Goal: Transaction & Acquisition: Purchase product/service

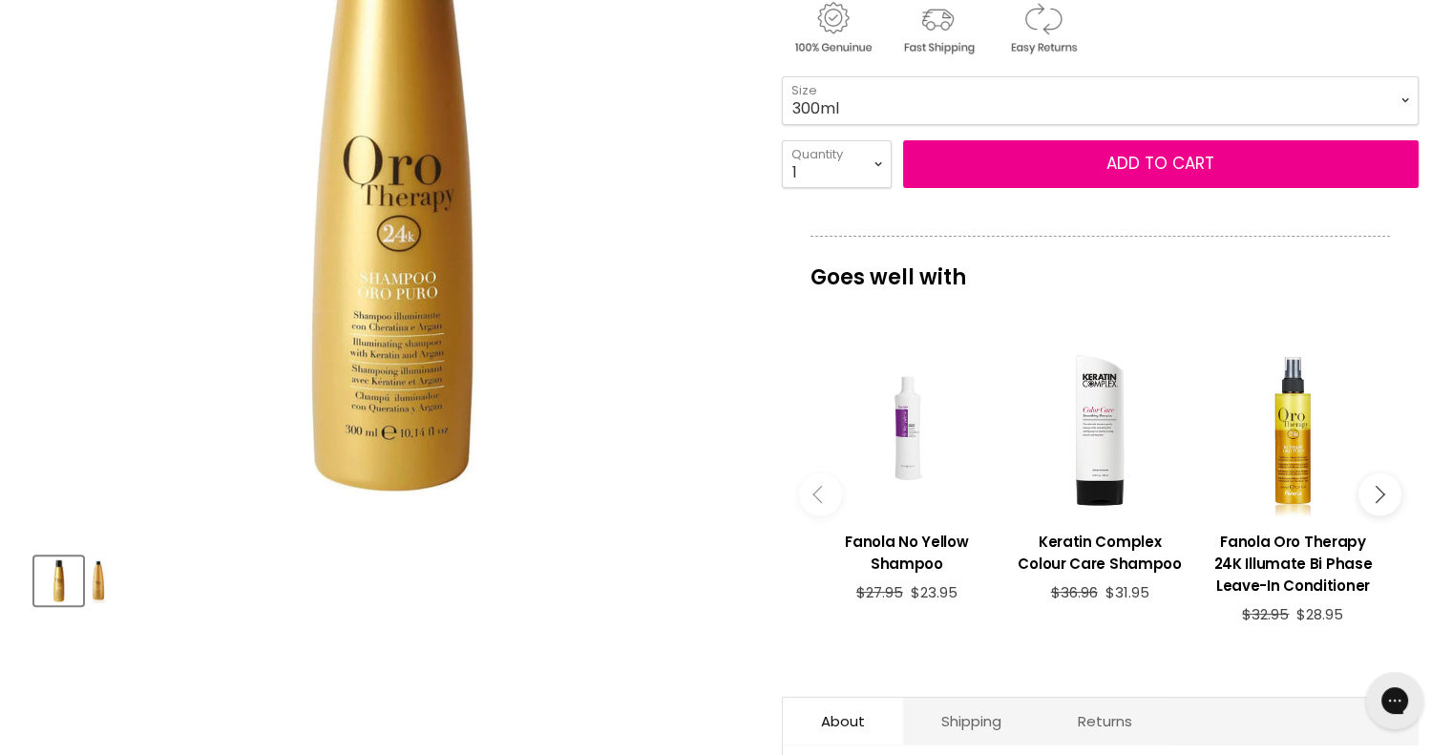
scroll to position [427, 0]
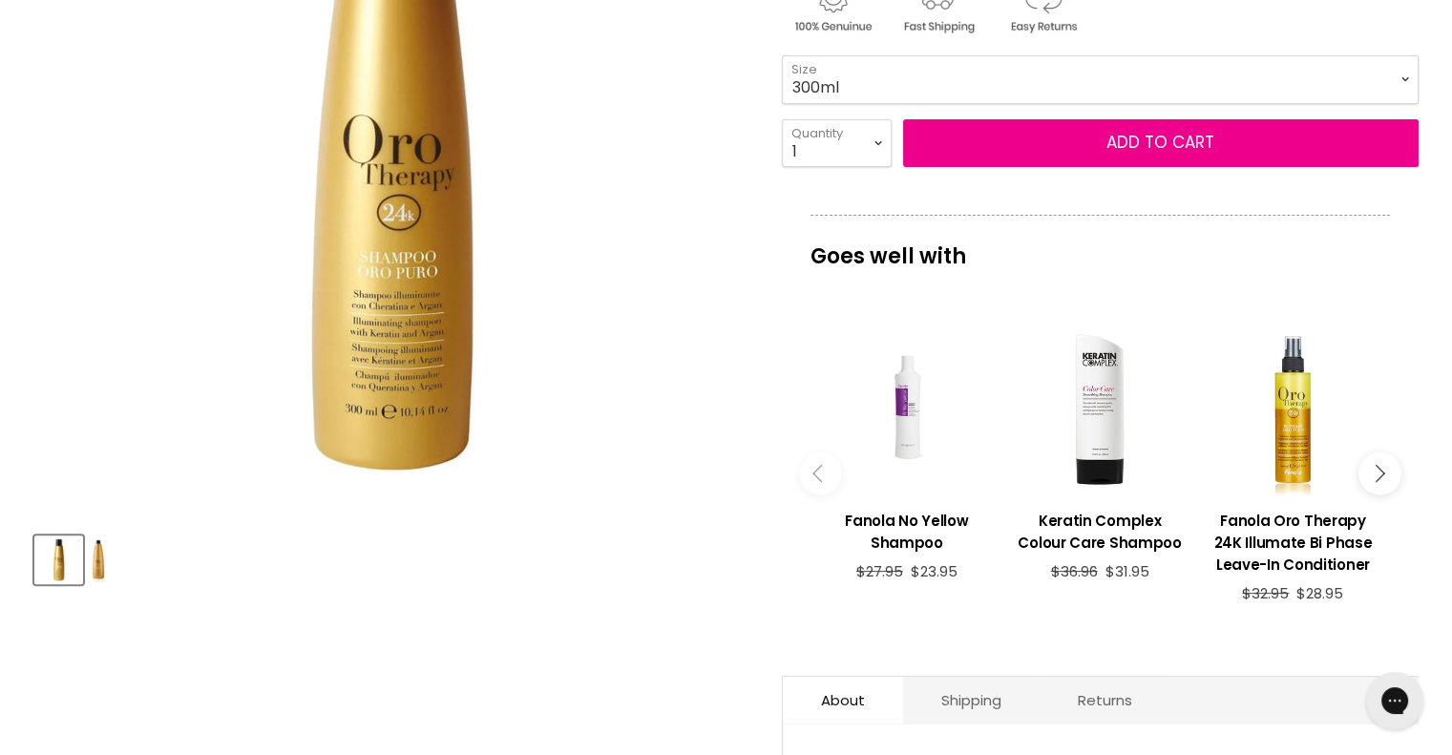
click at [1382, 469] on button "Main content" at bounding box center [1379, 473] width 43 height 43
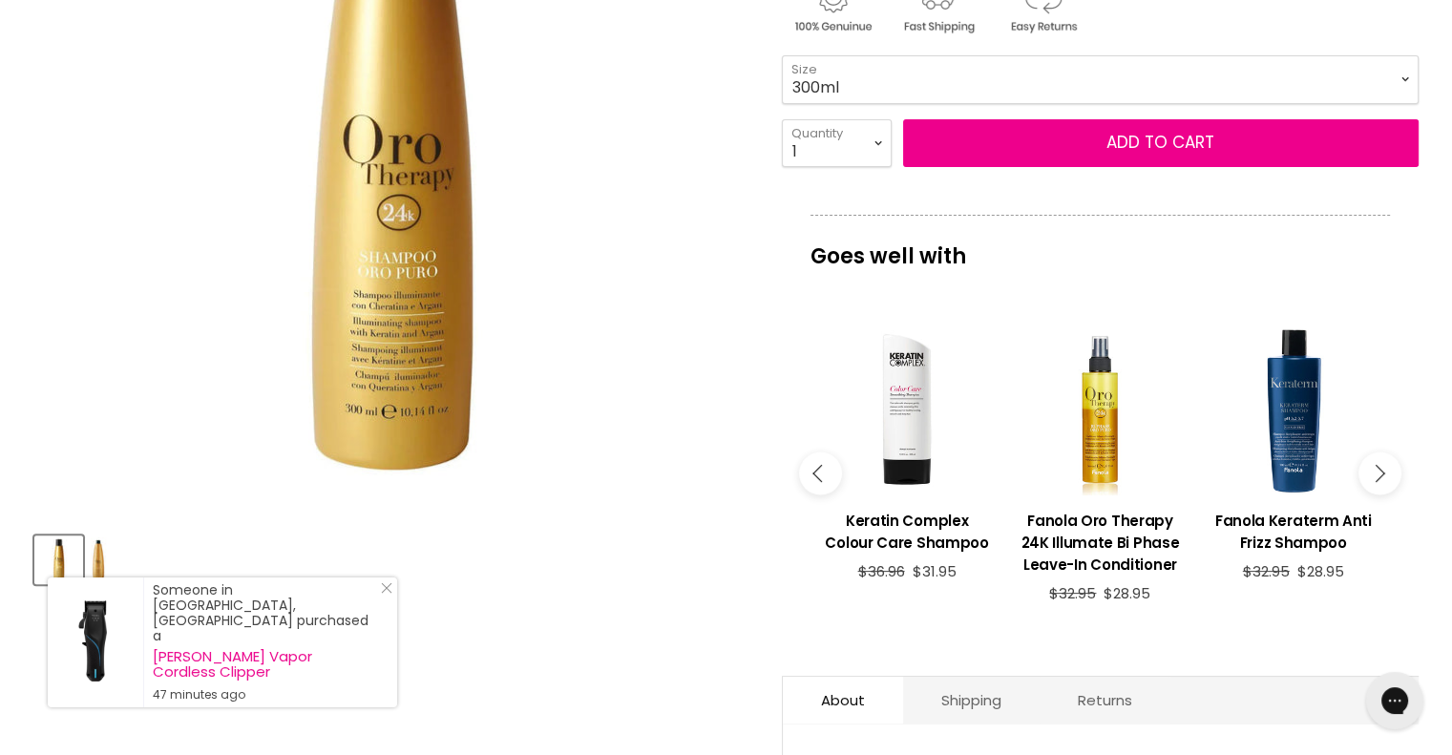
click at [1378, 473] on icon "Main content" at bounding box center [1375, 472] width 17 height 17
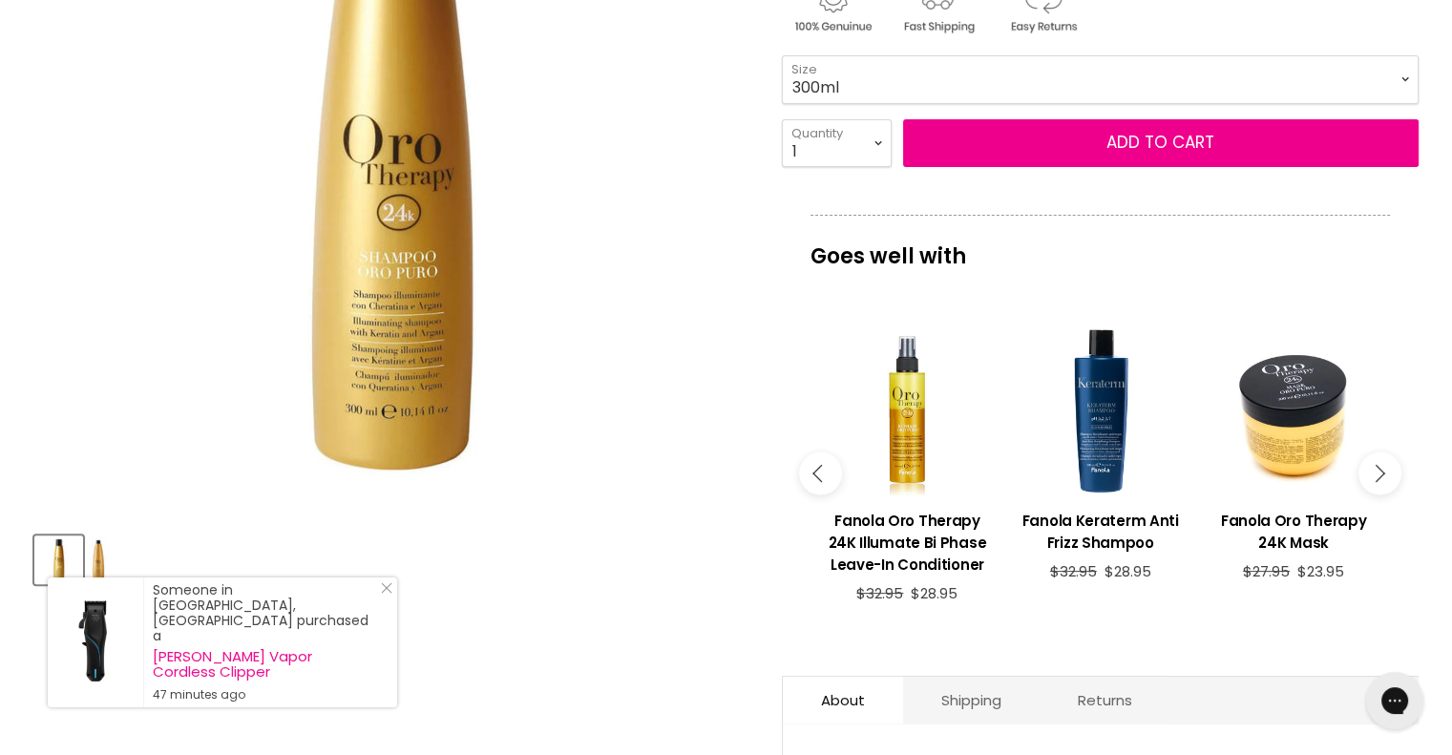
click at [1378, 473] on icon "Main content" at bounding box center [1375, 472] width 17 height 17
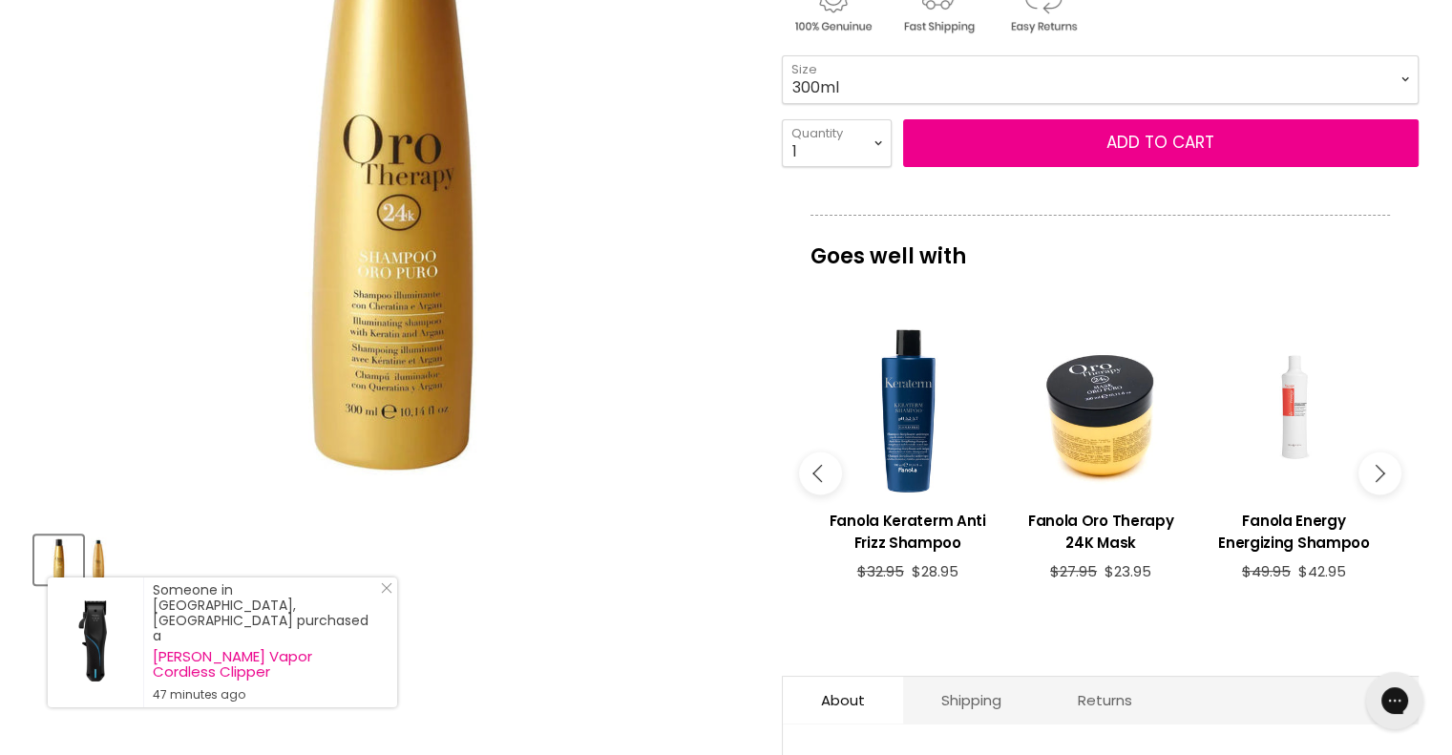
click at [1378, 473] on icon "Main content" at bounding box center [1375, 472] width 17 height 17
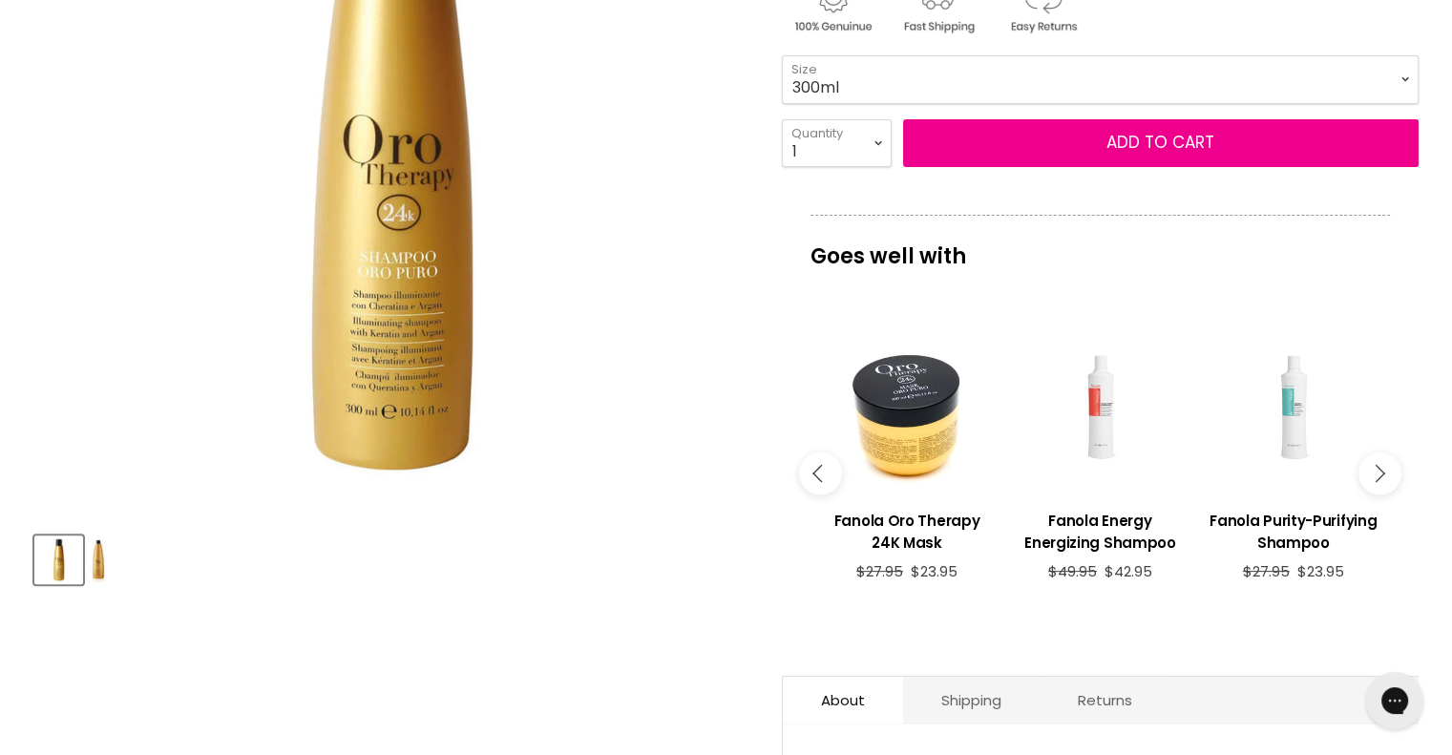
click at [1378, 473] on icon "Main content" at bounding box center [1375, 472] width 17 height 17
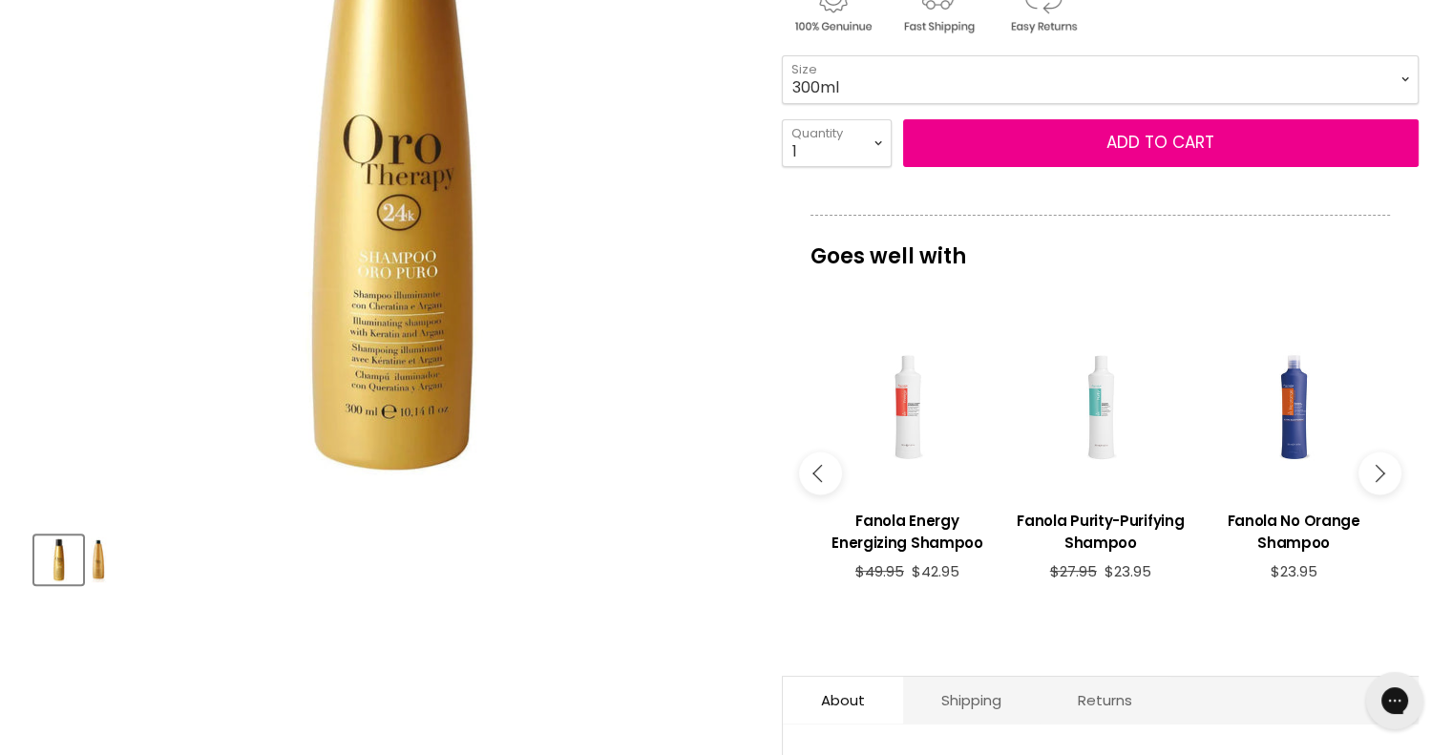
click at [1378, 473] on icon "Main content" at bounding box center [1375, 472] width 17 height 17
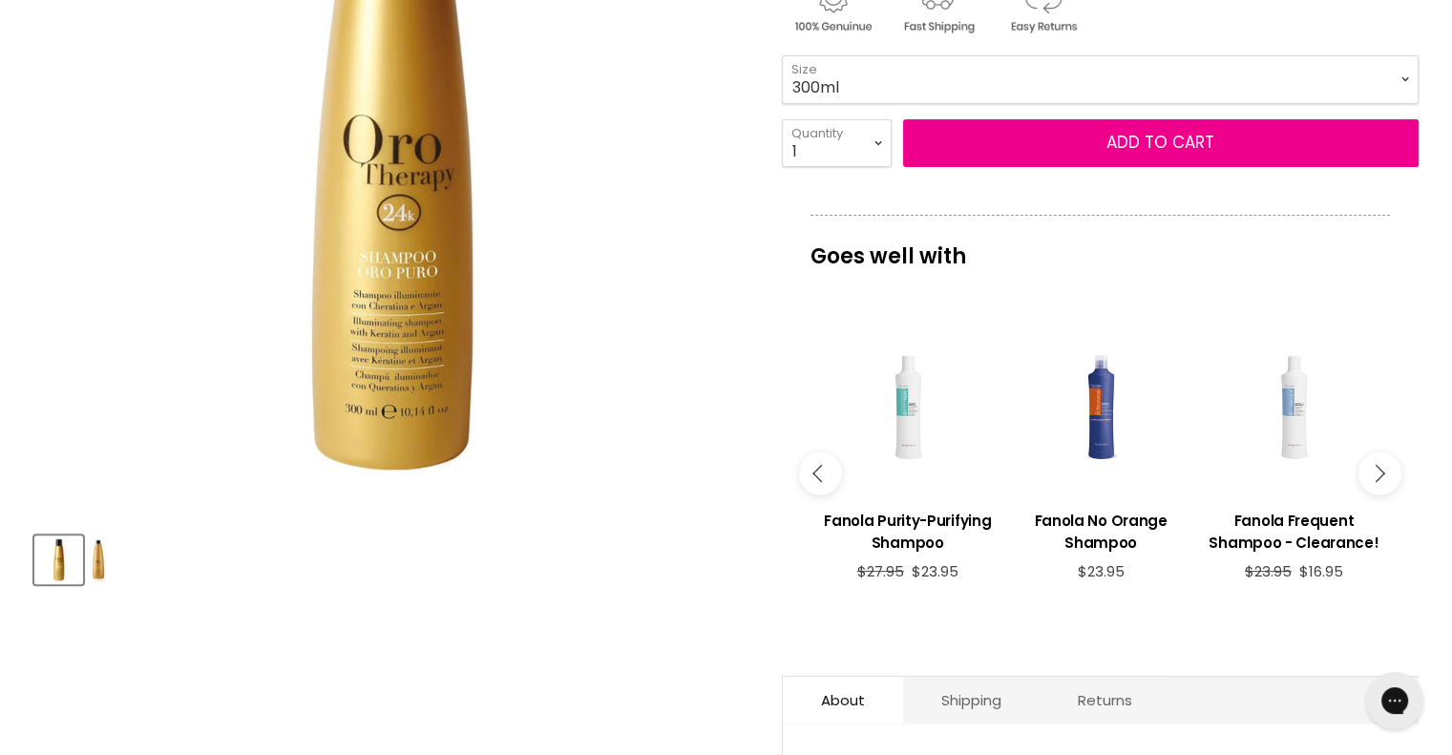
click at [1378, 473] on icon "Main content" at bounding box center [1375, 472] width 17 height 17
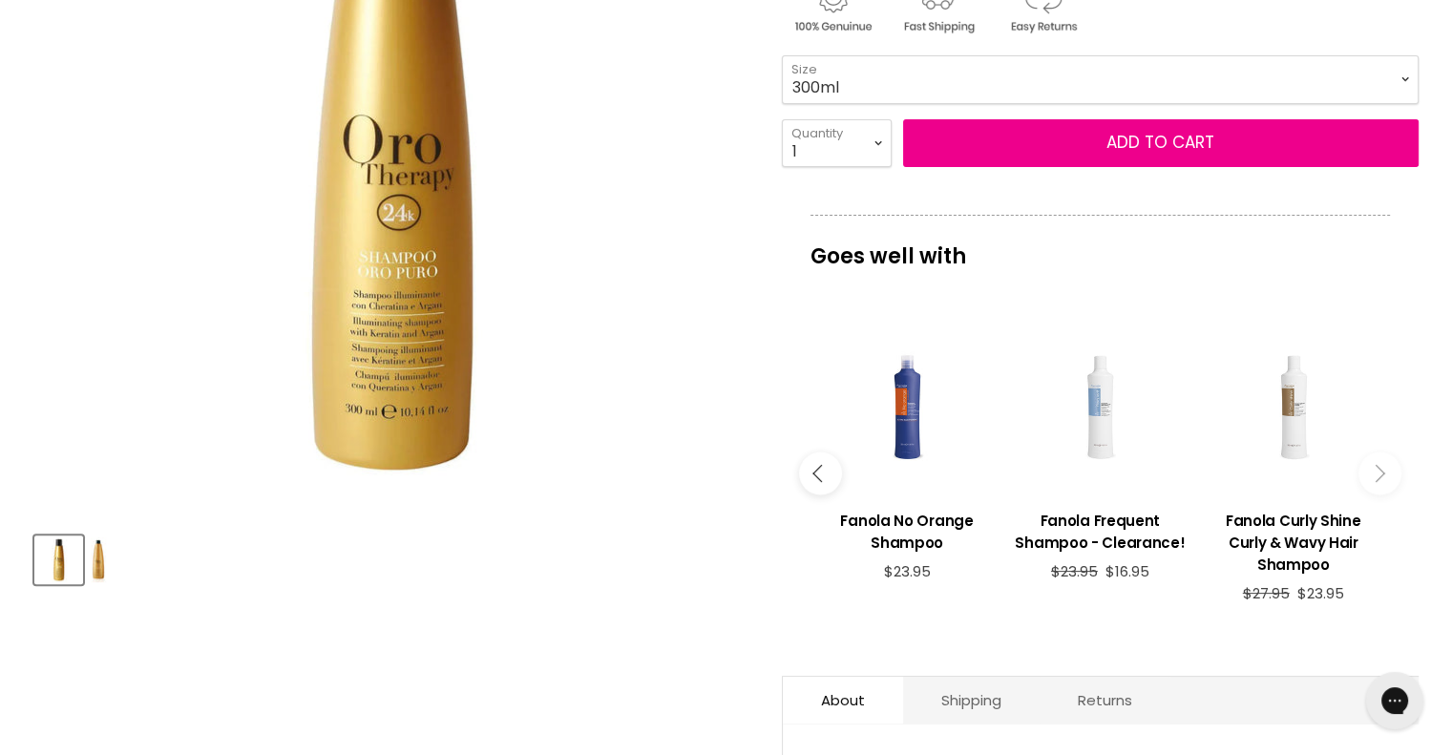
click at [1378, 473] on icon "Main content" at bounding box center [1375, 472] width 17 height 17
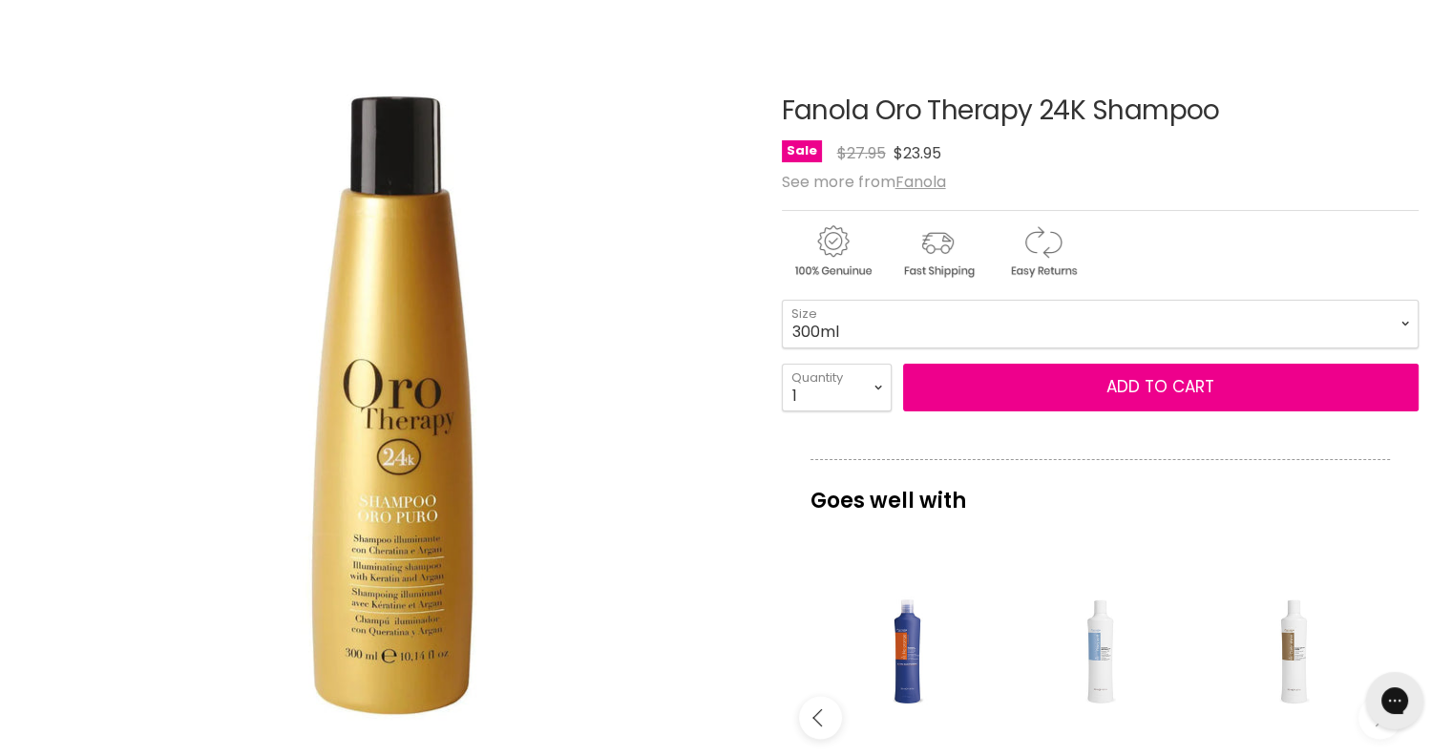
scroll to position [0, 0]
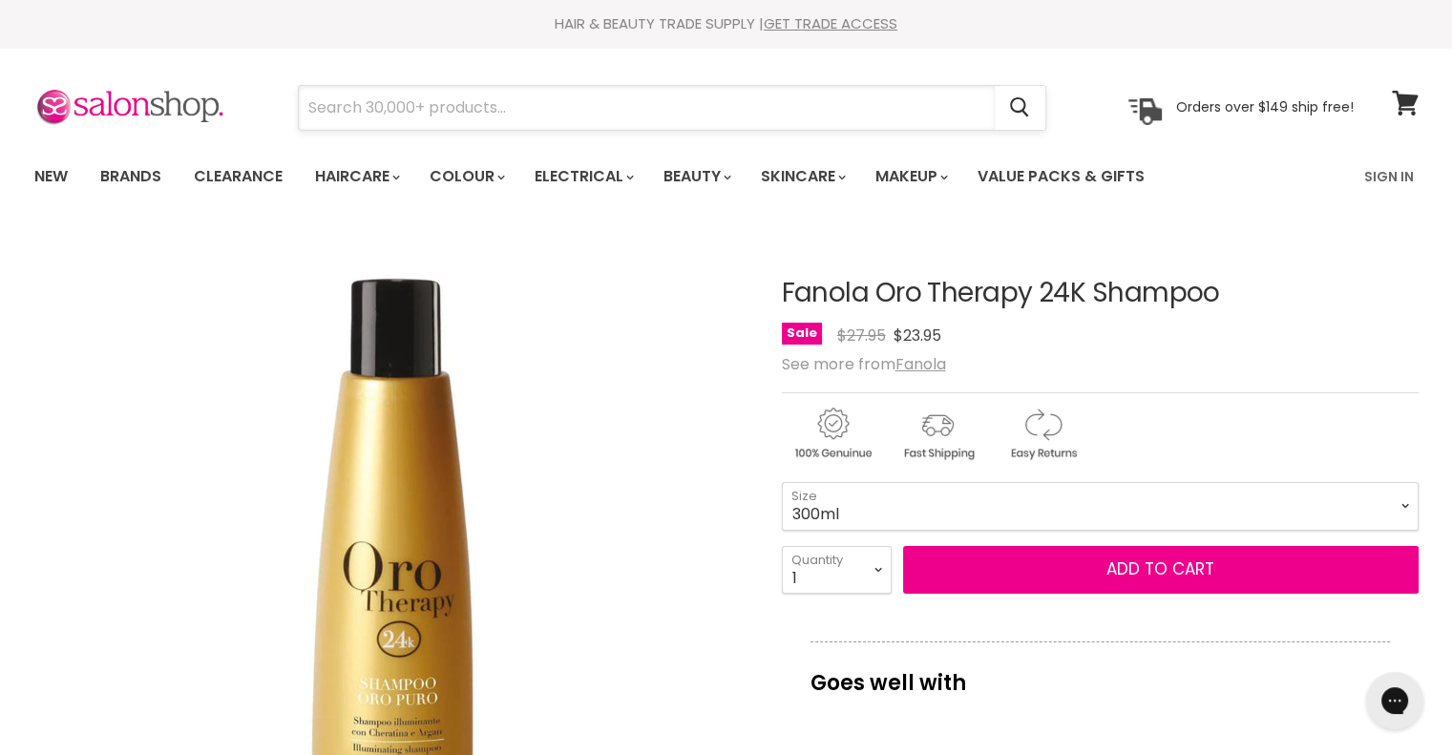
click at [473, 102] on input "Search" at bounding box center [647, 108] width 696 height 44
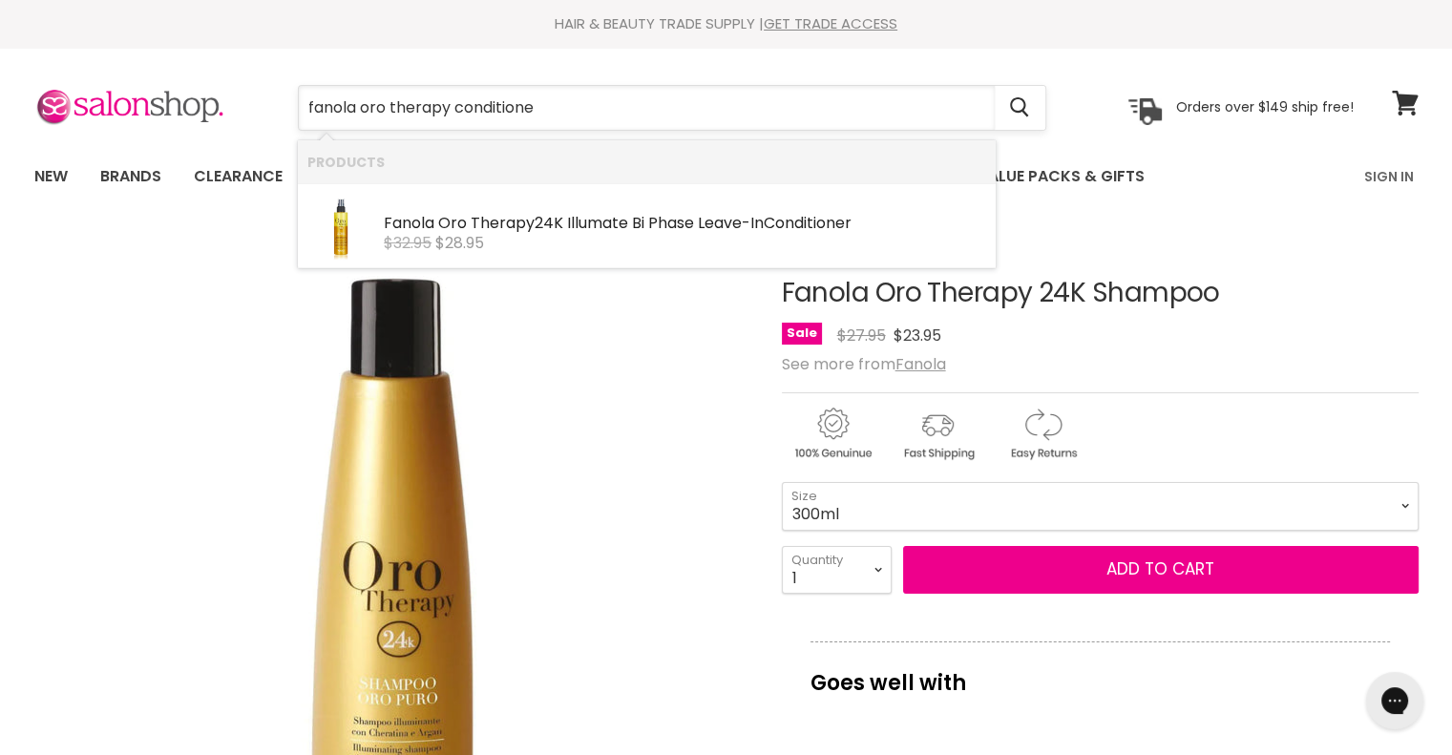
type input "fanola oro therapy conditioner"
click at [517, 242] on div "$32.95 $28.95" at bounding box center [685, 243] width 602 height 17
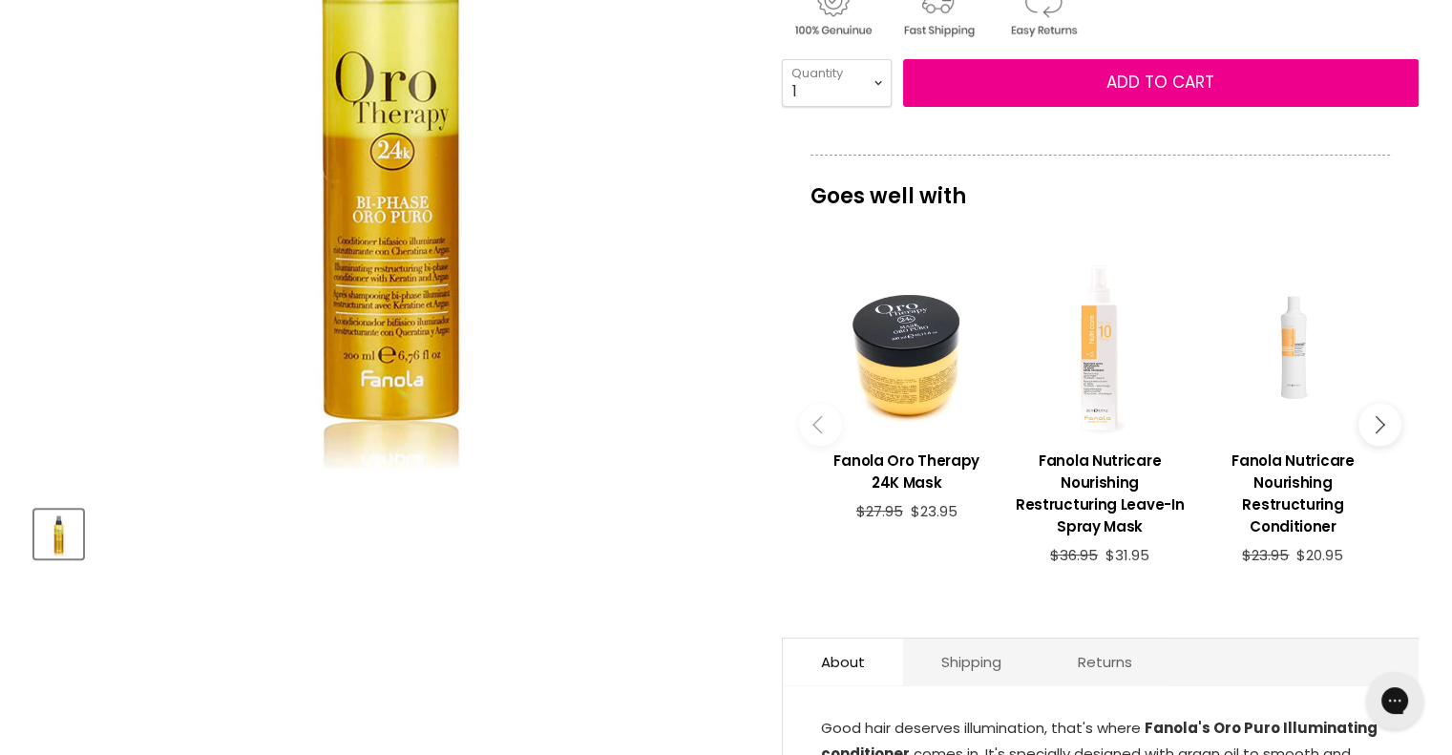
scroll to position [466, 0]
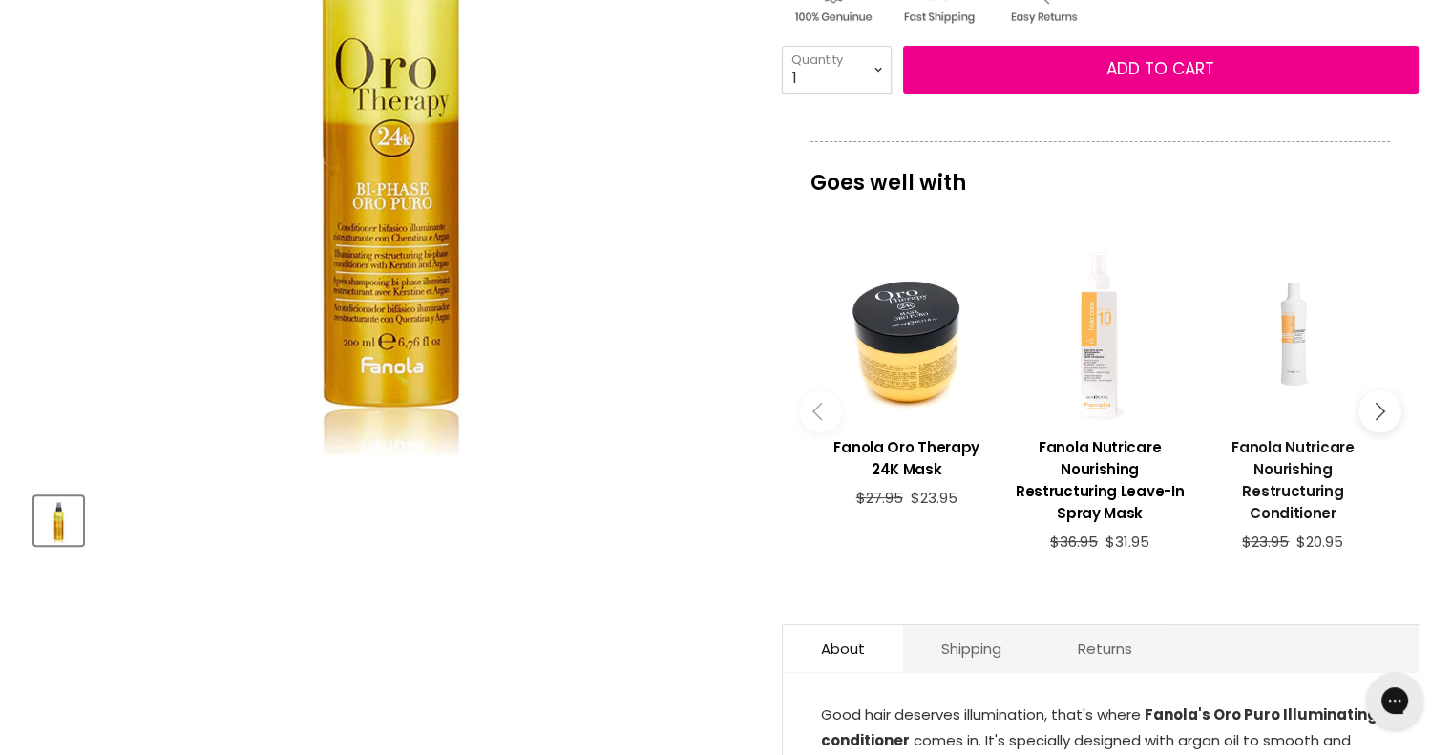
click at [1313, 453] on h3 "Fanola Nutricare Nourishing Restructuring Conditioner" at bounding box center [1293, 480] width 174 height 88
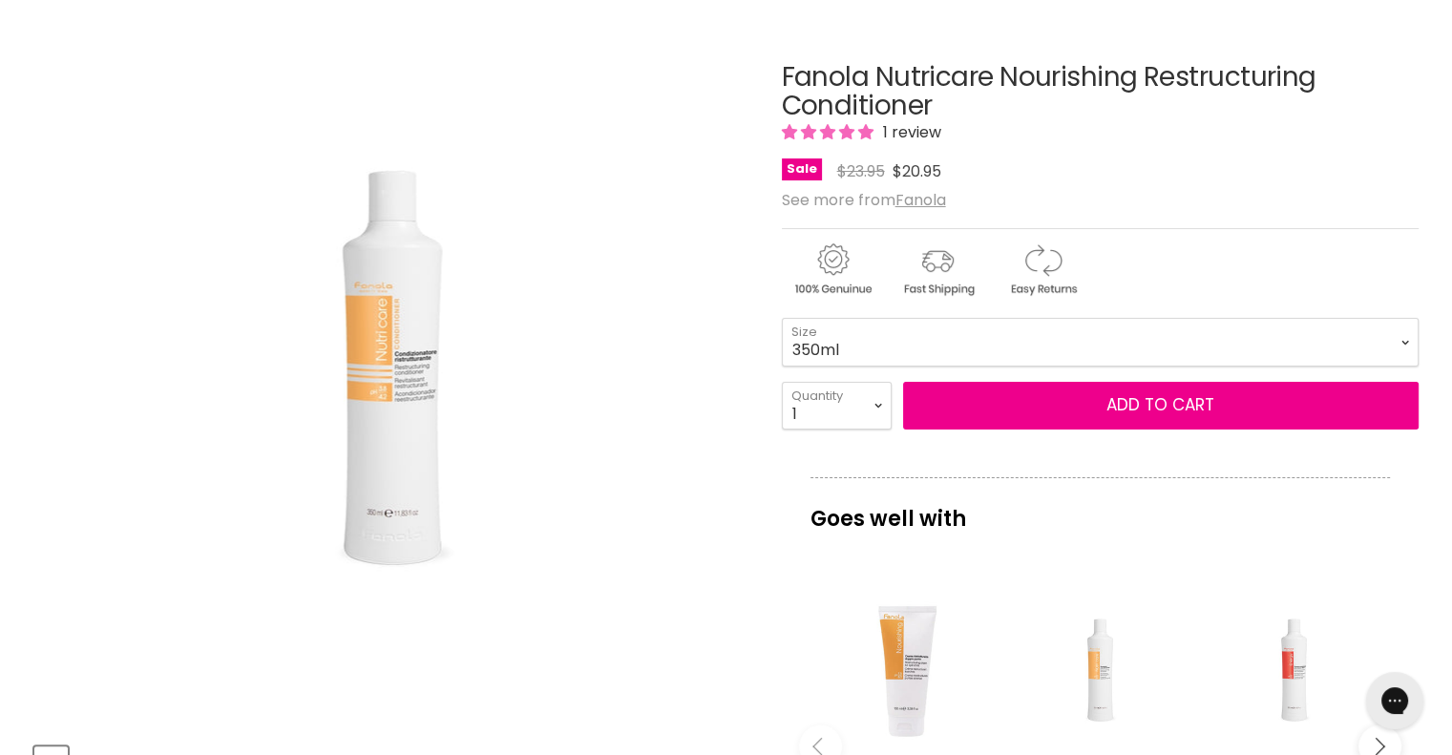
click at [397, 380] on img "Fanola Nutricare Nourishing Restructuring Conditioner image. Click or Scroll to…" at bounding box center [390, 371] width 446 height 668
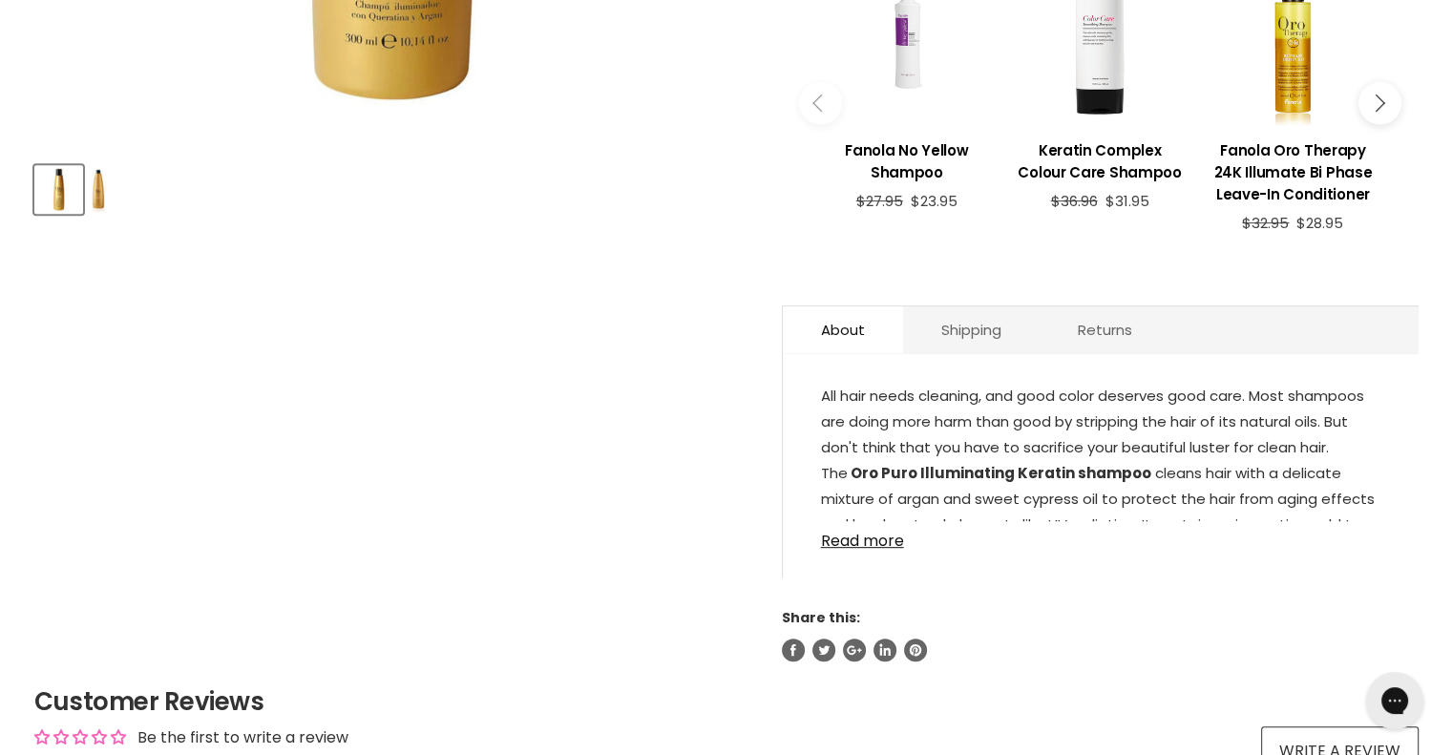
scroll to position [832, 0]
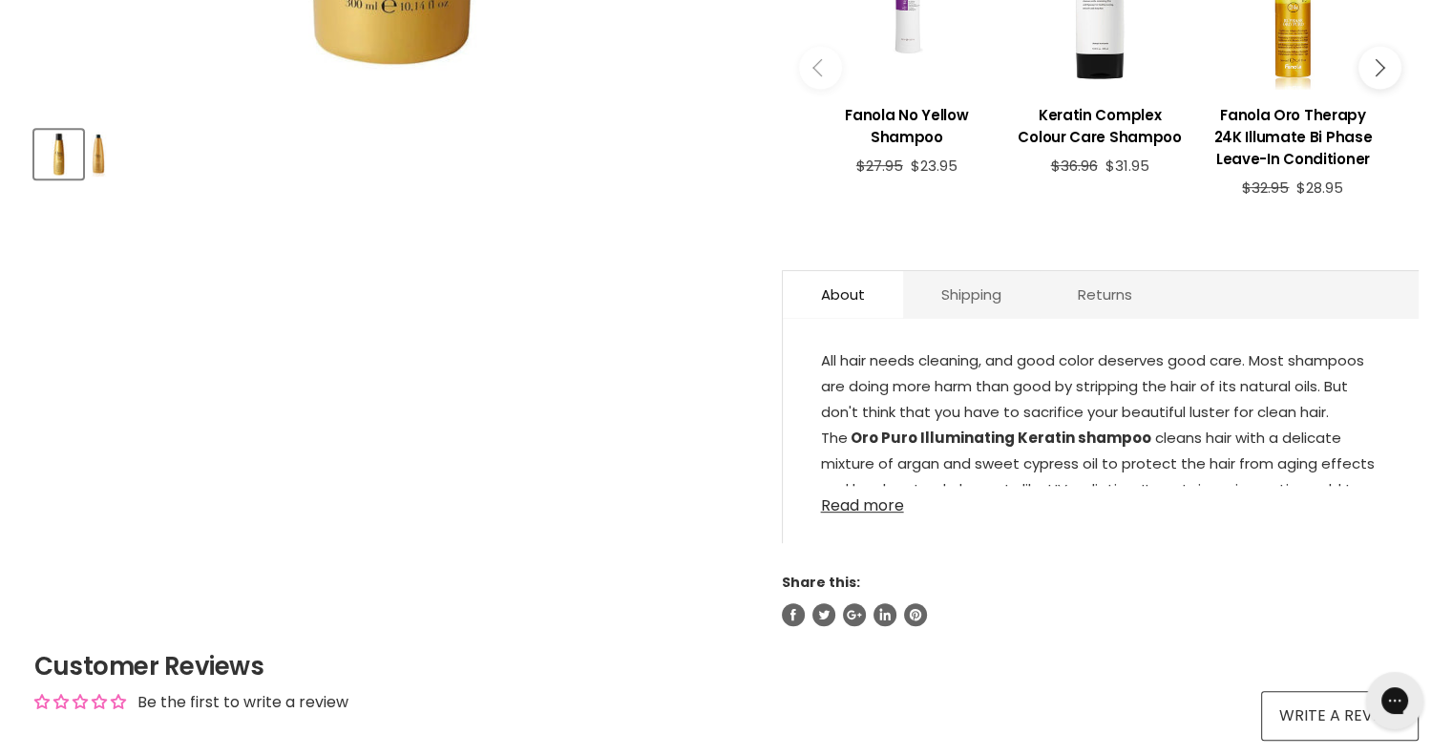
click at [883, 503] on link "Read more" at bounding box center [1100, 500] width 559 height 29
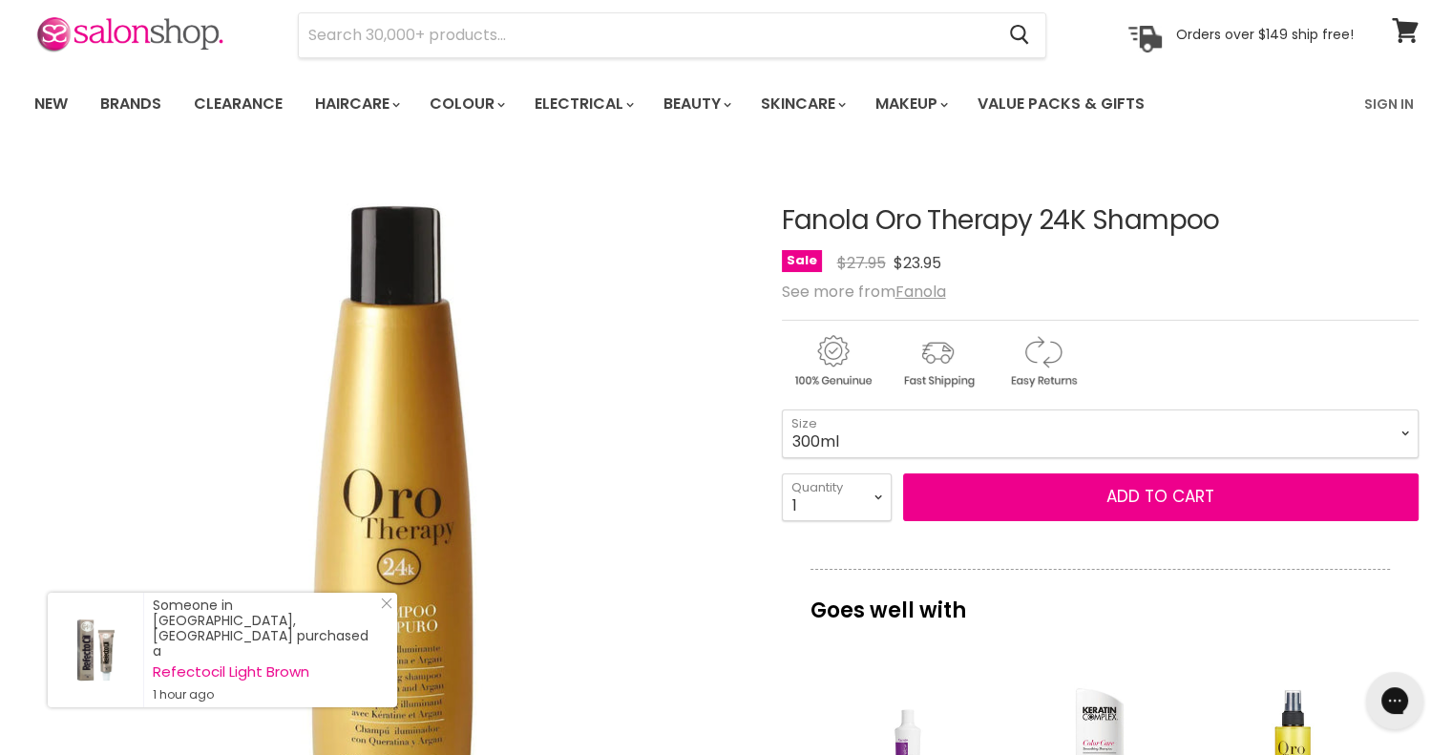
scroll to position [200, 0]
